Goal: Information Seeking & Learning: Learn about a topic

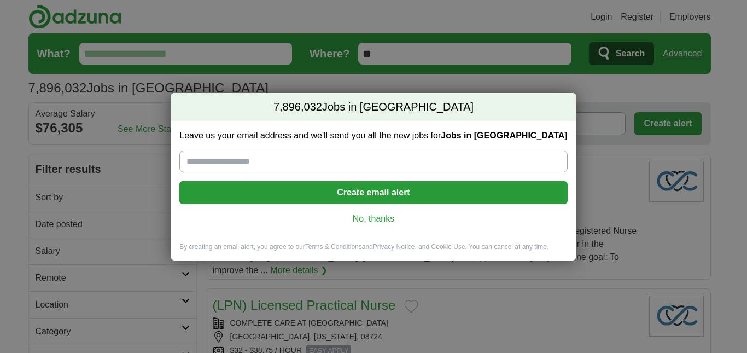
click at [379, 216] on link "No, thanks" at bounding box center [373, 219] width 370 height 12
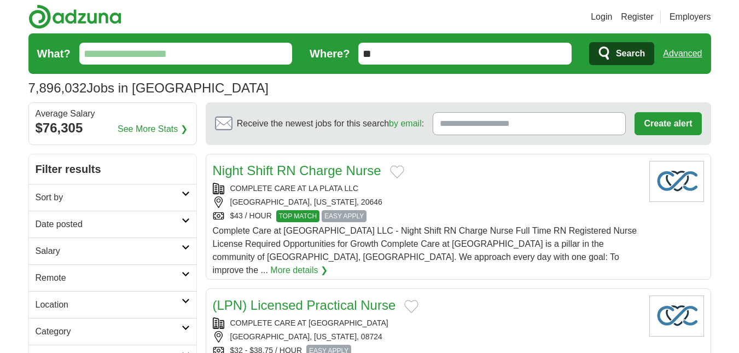
click at [691, 52] on link "Advanced" at bounding box center [682, 54] width 39 height 22
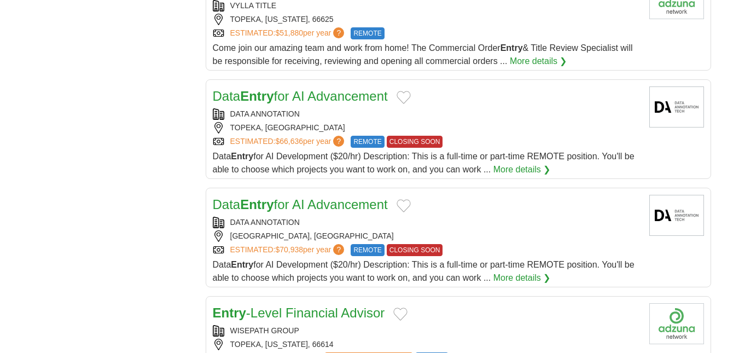
scroll to position [1757, 0]
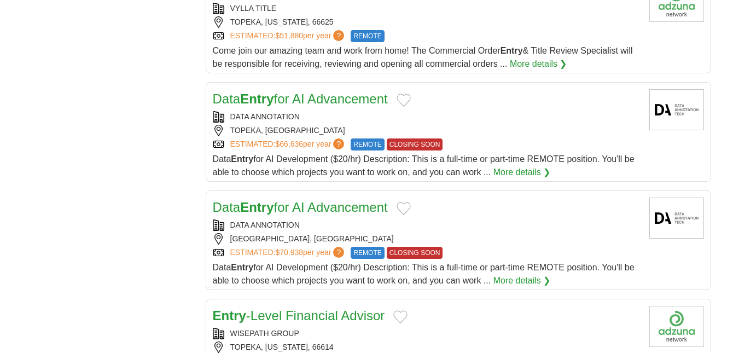
click at [517, 169] on link "More details ❯" at bounding box center [521, 172] width 57 height 13
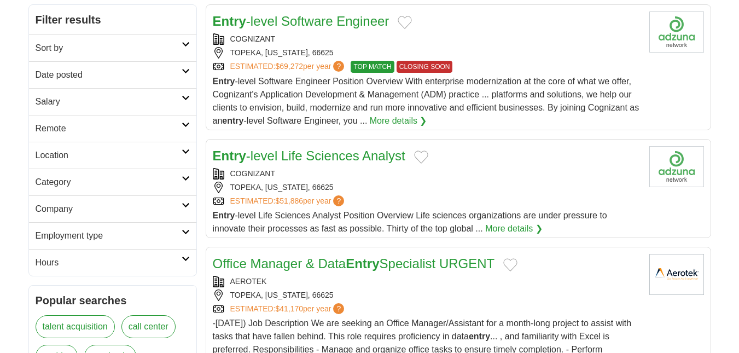
scroll to position [0, 0]
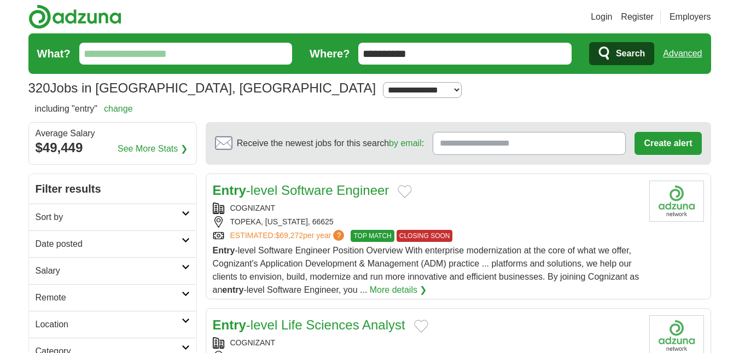
click at [246, 59] on input "What?" at bounding box center [185, 54] width 213 height 22
click at [123, 112] on link "change" at bounding box center [118, 108] width 29 height 9
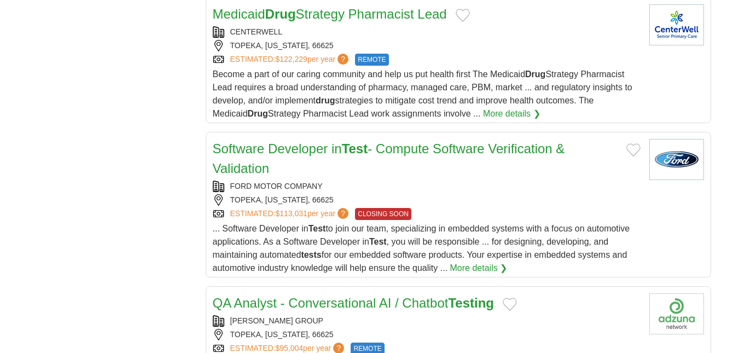
scroll to position [1237, 0]
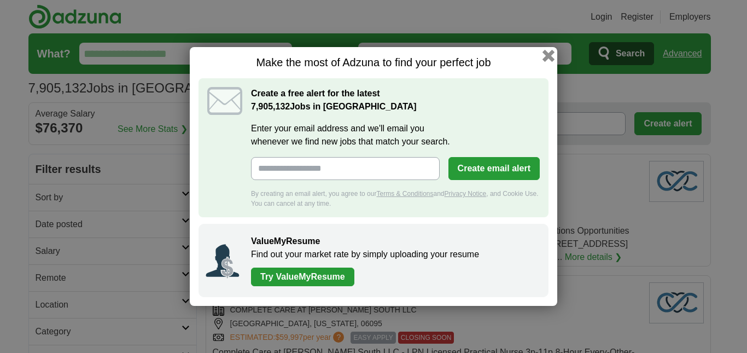
click at [548, 57] on button "button" at bounding box center [548, 56] width 12 height 12
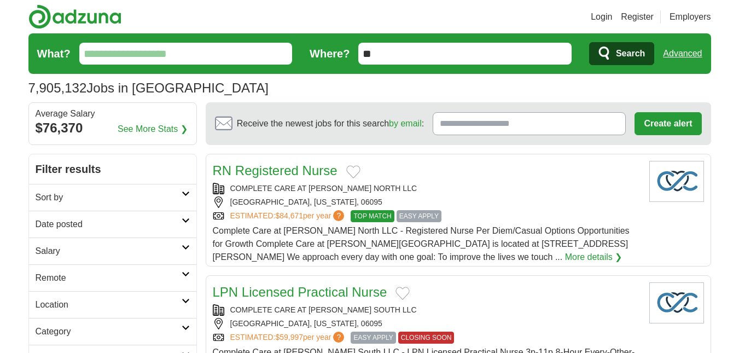
click at [681, 56] on link "Advanced" at bounding box center [682, 54] width 39 height 22
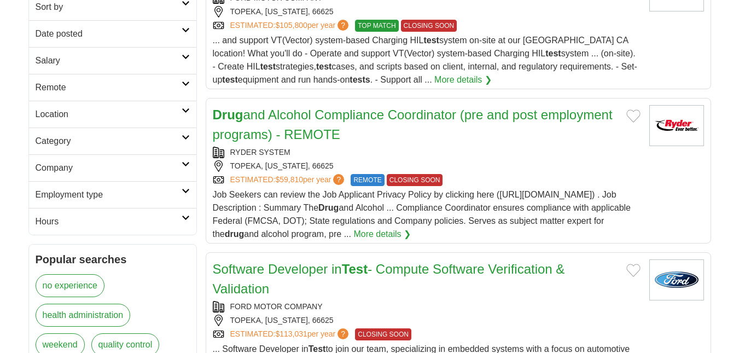
scroll to position [218, 0]
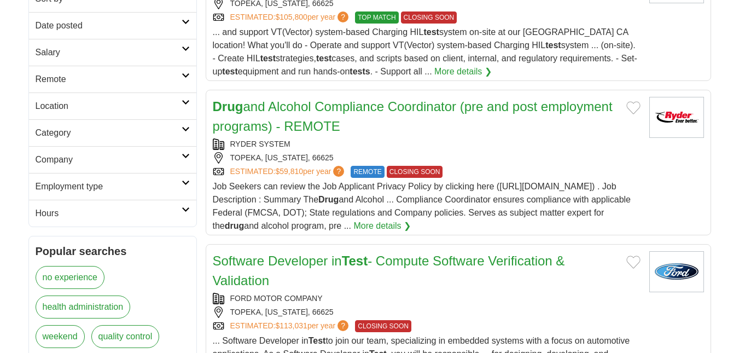
click at [153, 131] on h2 "Category" at bounding box center [109, 132] width 146 height 13
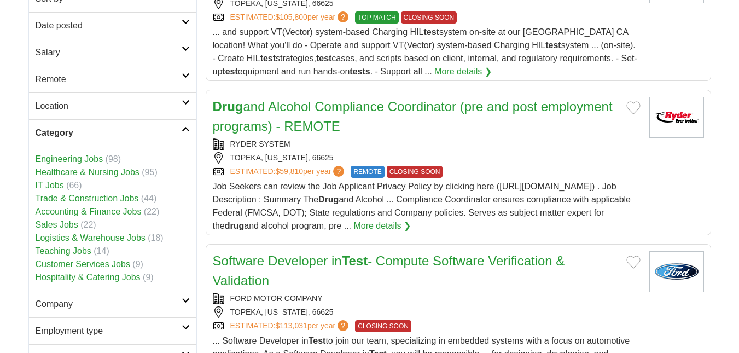
click at [73, 196] on link "Trade & Construction Jobs" at bounding box center [87, 198] width 103 height 9
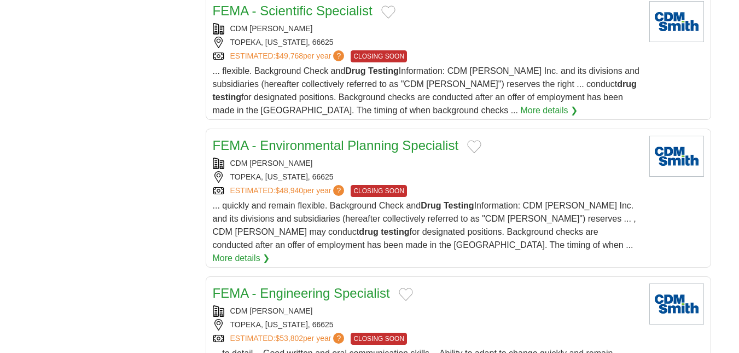
scroll to position [1977, 0]
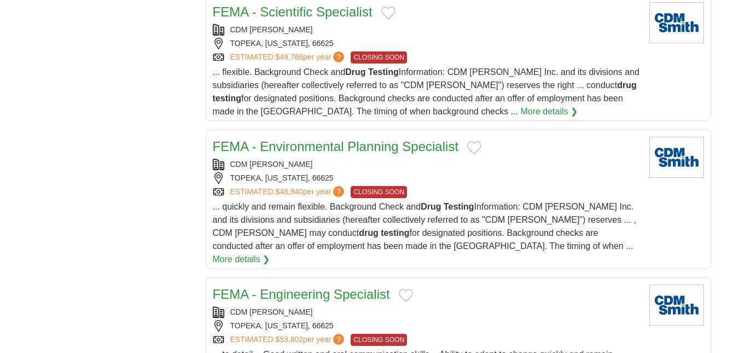
click at [324, 139] on link "FEMA - Environmental Planning Specialist" at bounding box center [336, 146] width 246 height 15
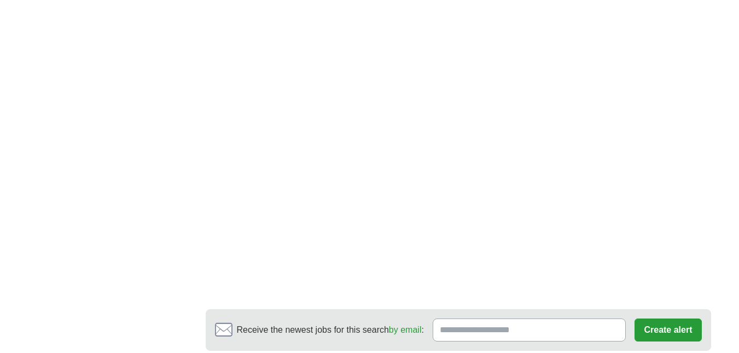
scroll to position [4068, 0]
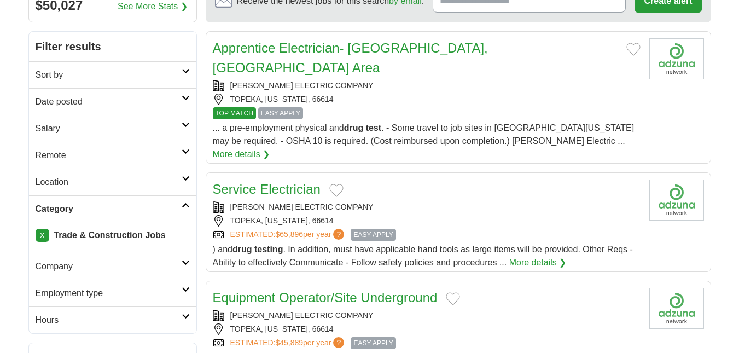
scroll to position [142, 0]
click at [528, 80] on div "TORGESON ELECTRIC COMPANY" at bounding box center [427, 85] width 428 height 11
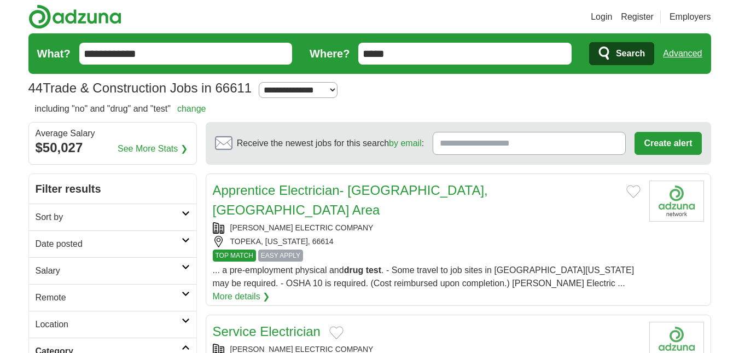
scroll to position [153, 0]
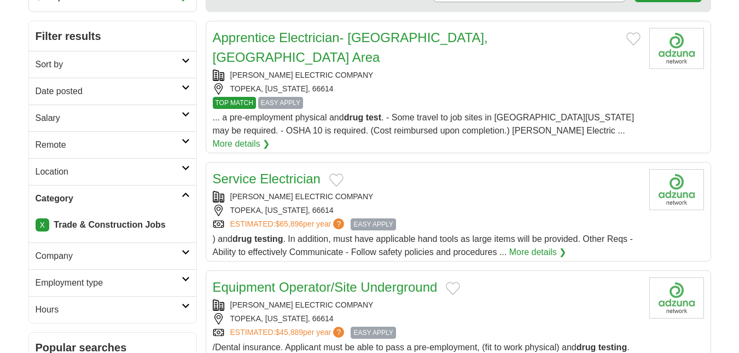
click at [45, 227] on link "X" at bounding box center [43, 224] width 14 height 13
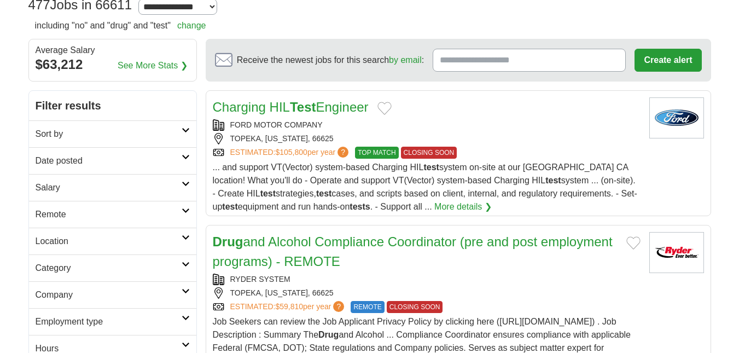
scroll to position [84, 0]
click at [142, 261] on h2 "Category" at bounding box center [109, 267] width 146 height 13
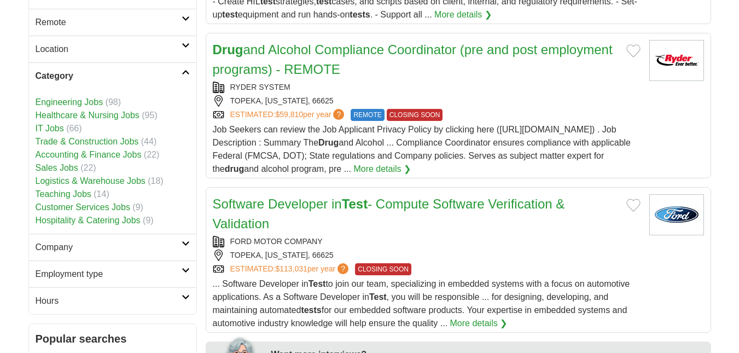
scroll to position [276, 0]
click at [123, 221] on link "Hospitality & Catering Jobs" at bounding box center [88, 219] width 105 height 9
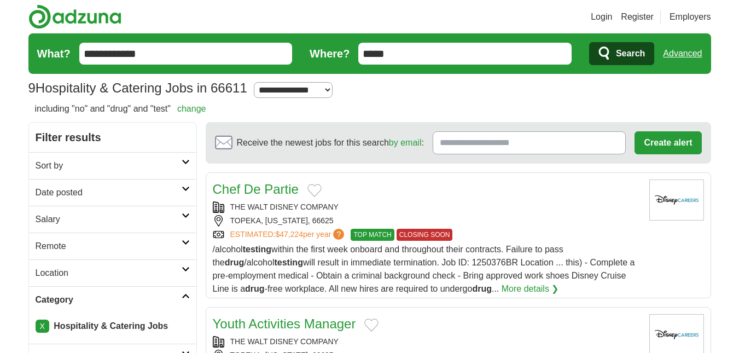
click at [192, 57] on input "**********" at bounding box center [185, 54] width 213 height 22
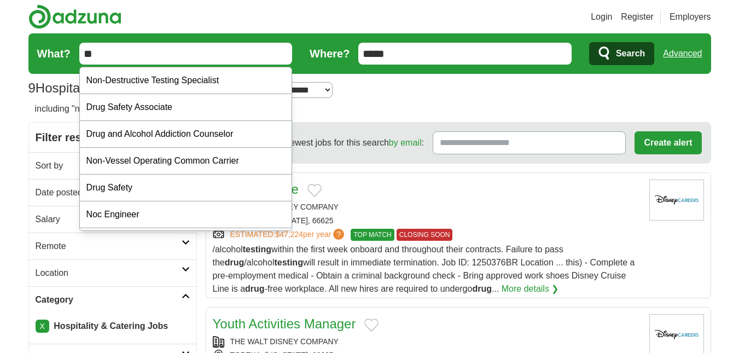
type input "*"
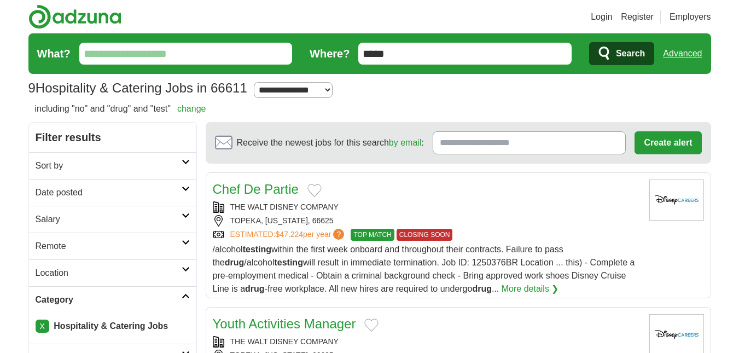
click at [589, 42] on button "Search" at bounding box center [621, 53] width 65 height 23
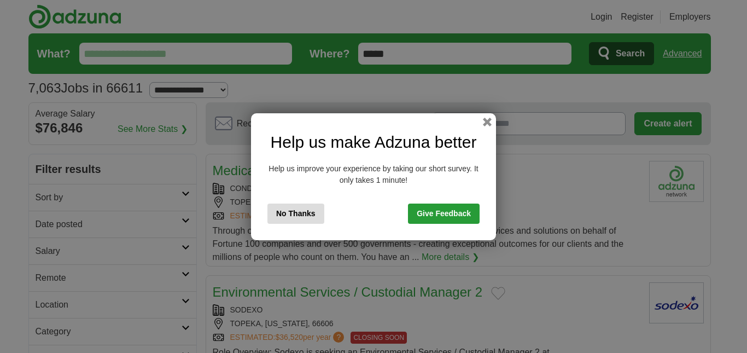
click at [289, 217] on button "No Thanks" at bounding box center [295, 213] width 57 height 20
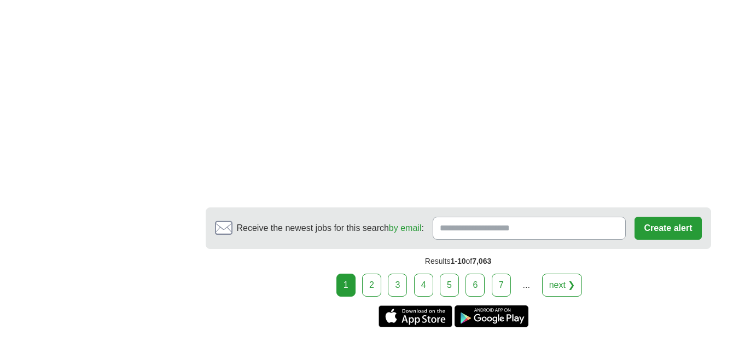
scroll to position [1891, 0]
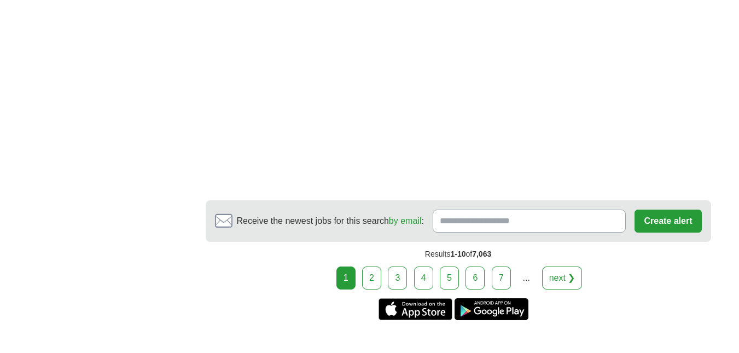
click at [365, 266] on link "2" at bounding box center [371, 277] width 19 height 23
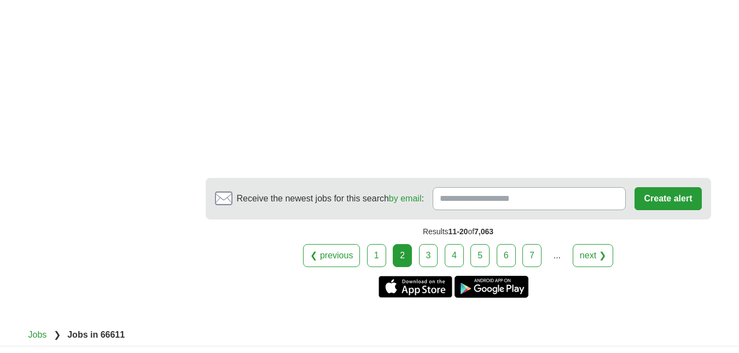
scroll to position [1849, 0]
click at [434, 243] on link "3" at bounding box center [428, 254] width 19 height 23
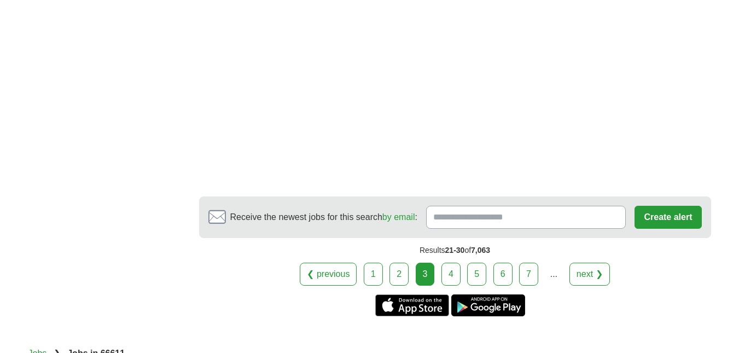
scroll to position [1957, 0]
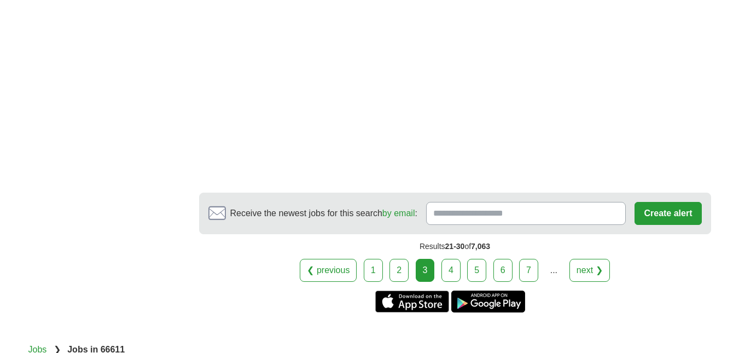
click at [457, 259] on link "4" at bounding box center [450, 270] width 19 height 23
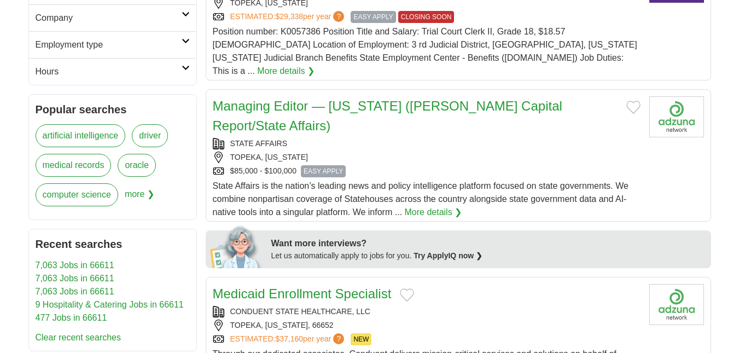
scroll to position [341, 0]
click at [457, 283] on div "Medicaid Enrollment Specialist" at bounding box center [427, 293] width 428 height 20
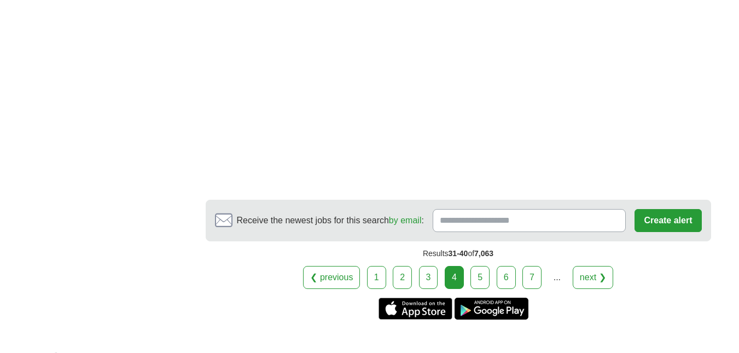
scroll to position [1872, 0]
click at [481, 265] on link "5" at bounding box center [479, 276] width 19 height 23
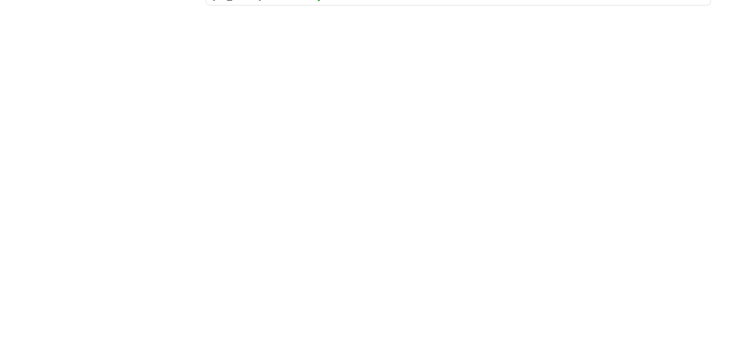
scroll to position [1474, 0]
